Goal: Check status: Check status

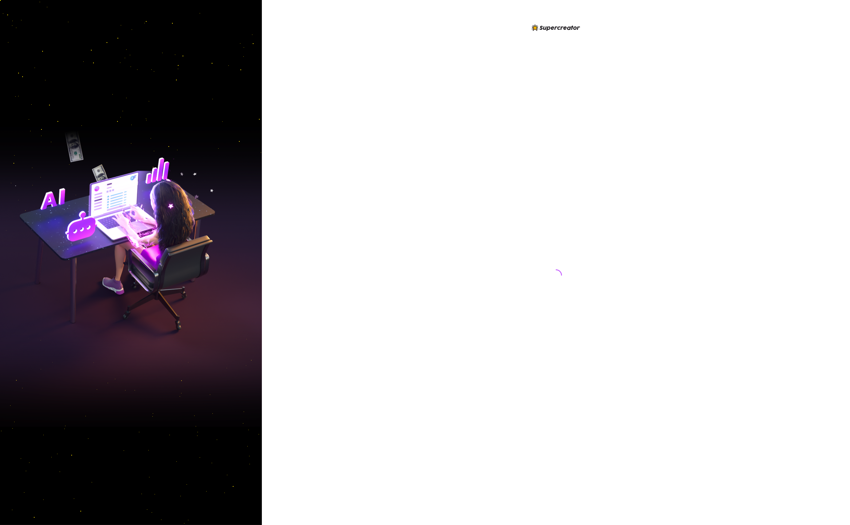
drag, startPoint x: 368, startPoint y: 132, endPoint x: 496, endPoint y: 168, distance: 133.6
click at [496, 168] on div at bounding box center [556, 262] width 588 height 525
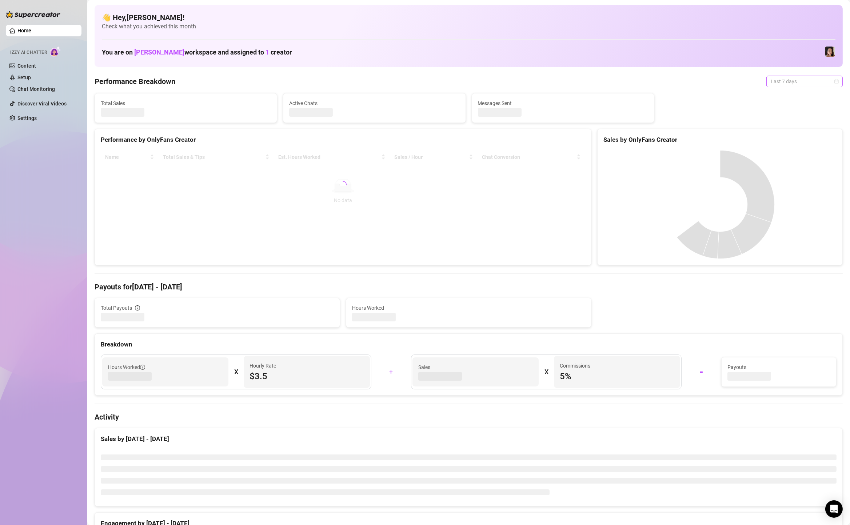
click at [787, 78] on span "Last 7 days" at bounding box center [805, 81] width 68 height 11
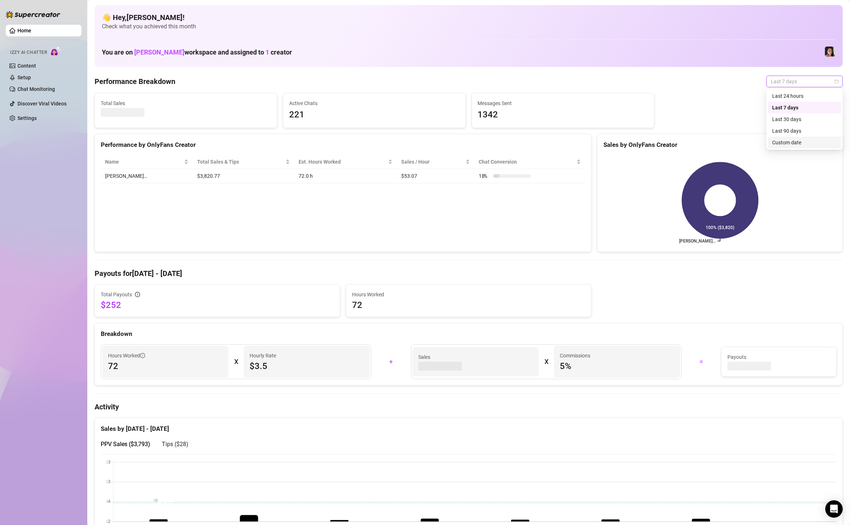
click at [784, 144] on div "Custom date" at bounding box center [805, 143] width 65 height 8
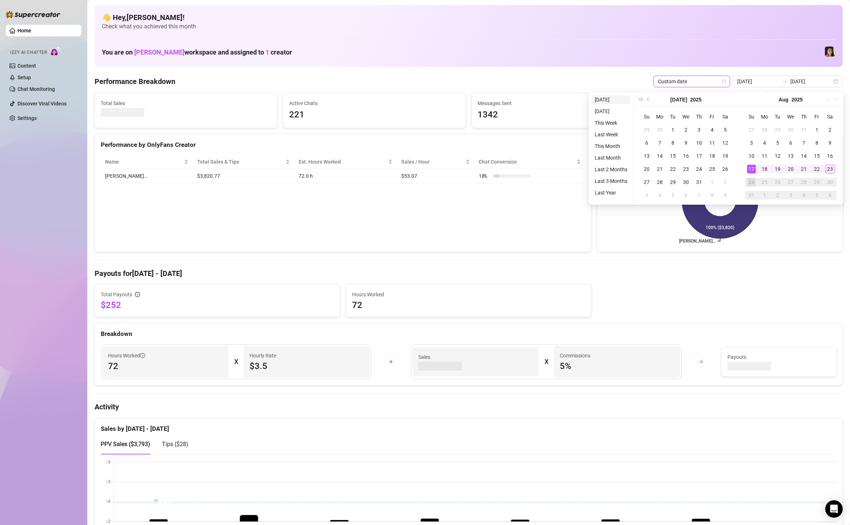
type input "[DATE]"
click at [603, 98] on li "[DATE]" at bounding box center [611, 99] width 39 height 9
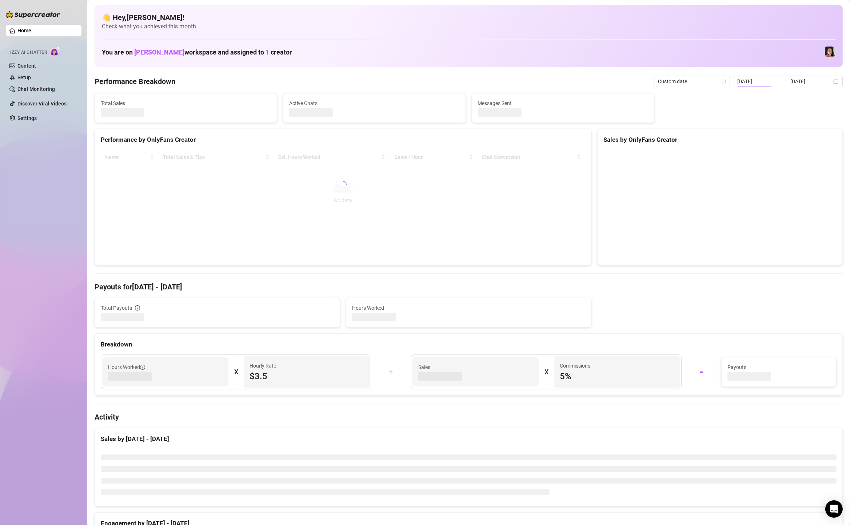
type input "[DATE]"
